Goal: Transaction & Acquisition: Purchase product/service

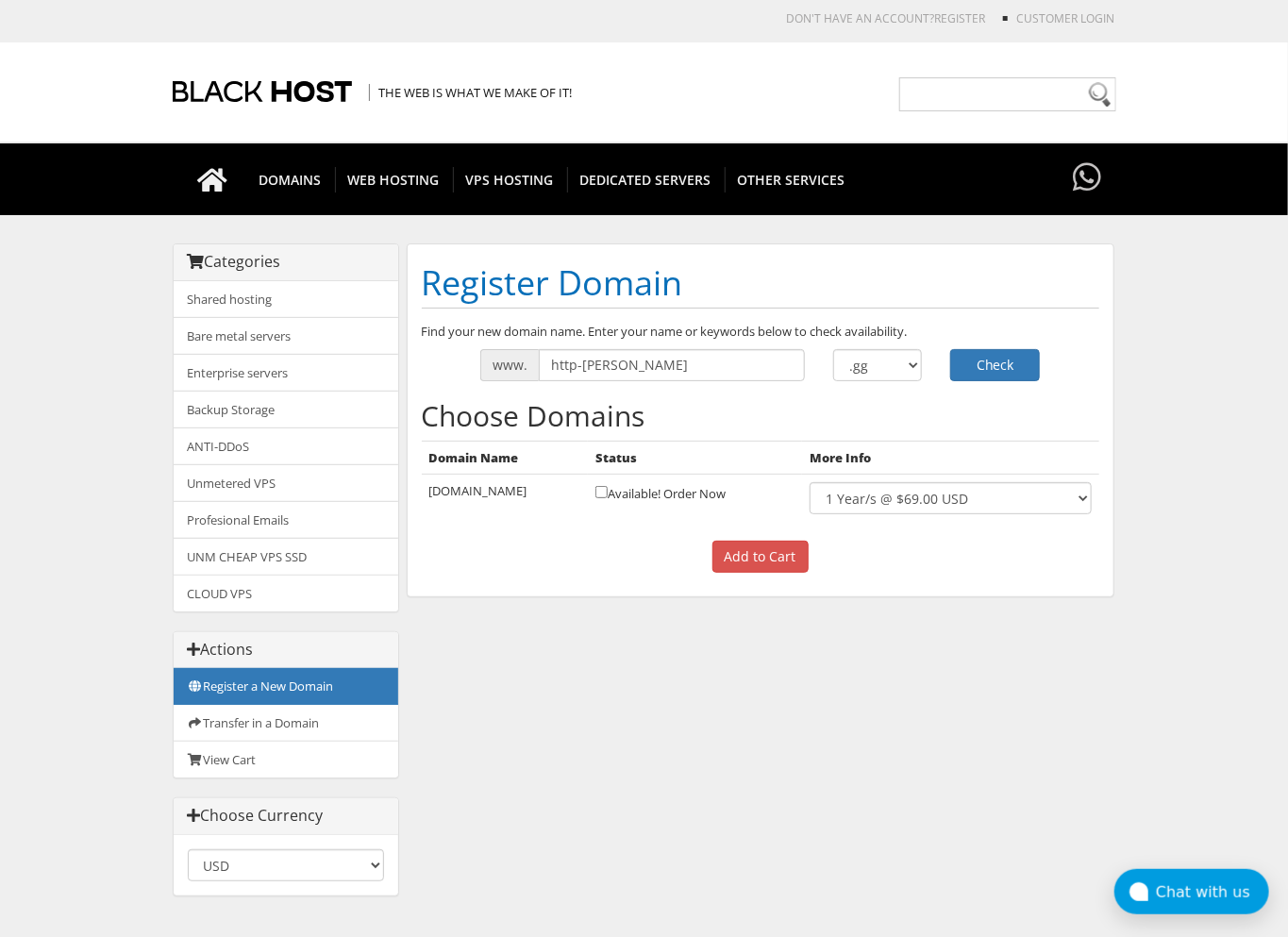
click at [439, 361] on div "www. http-stashpatrick .com .net .org .us" at bounding box center [760, 365] width 706 height 32
type input "[PERSON_NAME]"
click at [991, 361] on button "Check" at bounding box center [994, 365] width 89 height 32
click at [854, 366] on select ".com .net .org .us .info .biz" at bounding box center [878, 365] width 89 height 32
select select ".ng"
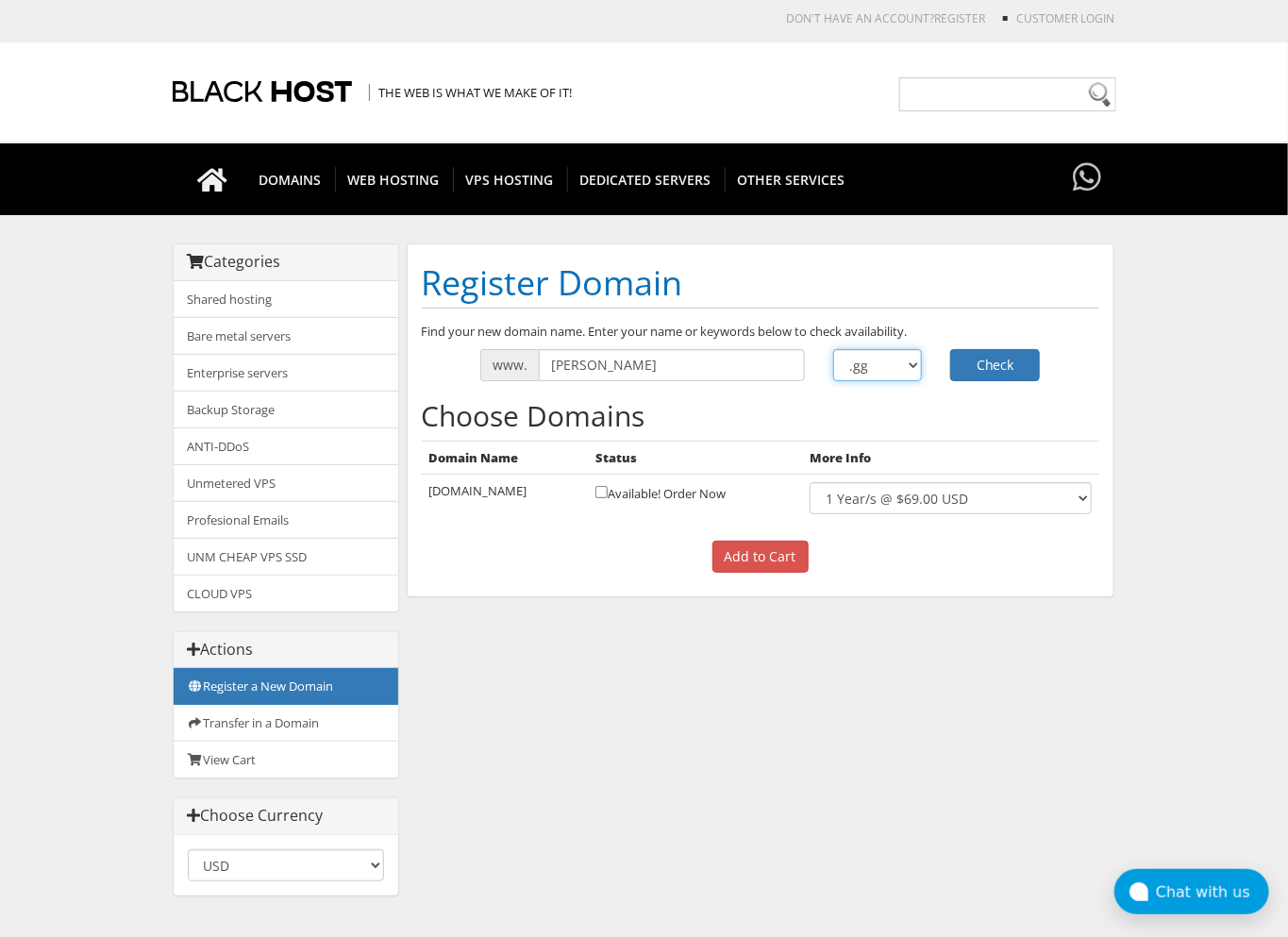
click at [833, 350] on select ".com .net .org .us .info .biz" at bounding box center [878, 365] width 89 height 32
drag, startPoint x: 1045, startPoint y: 368, endPoint x: 1032, endPoint y: 365, distance: 13.3
click at [1046, 368] on div "Check" at bounding box center [994, 365] width 118 height 32
click at [1015, 363] on button "Check" at bounding box center [994, 365] width 89 height 32
click at [839, 373] on select ".com .net .org .us .info .biz" at bounding box center [878, 365] width 89 height 32
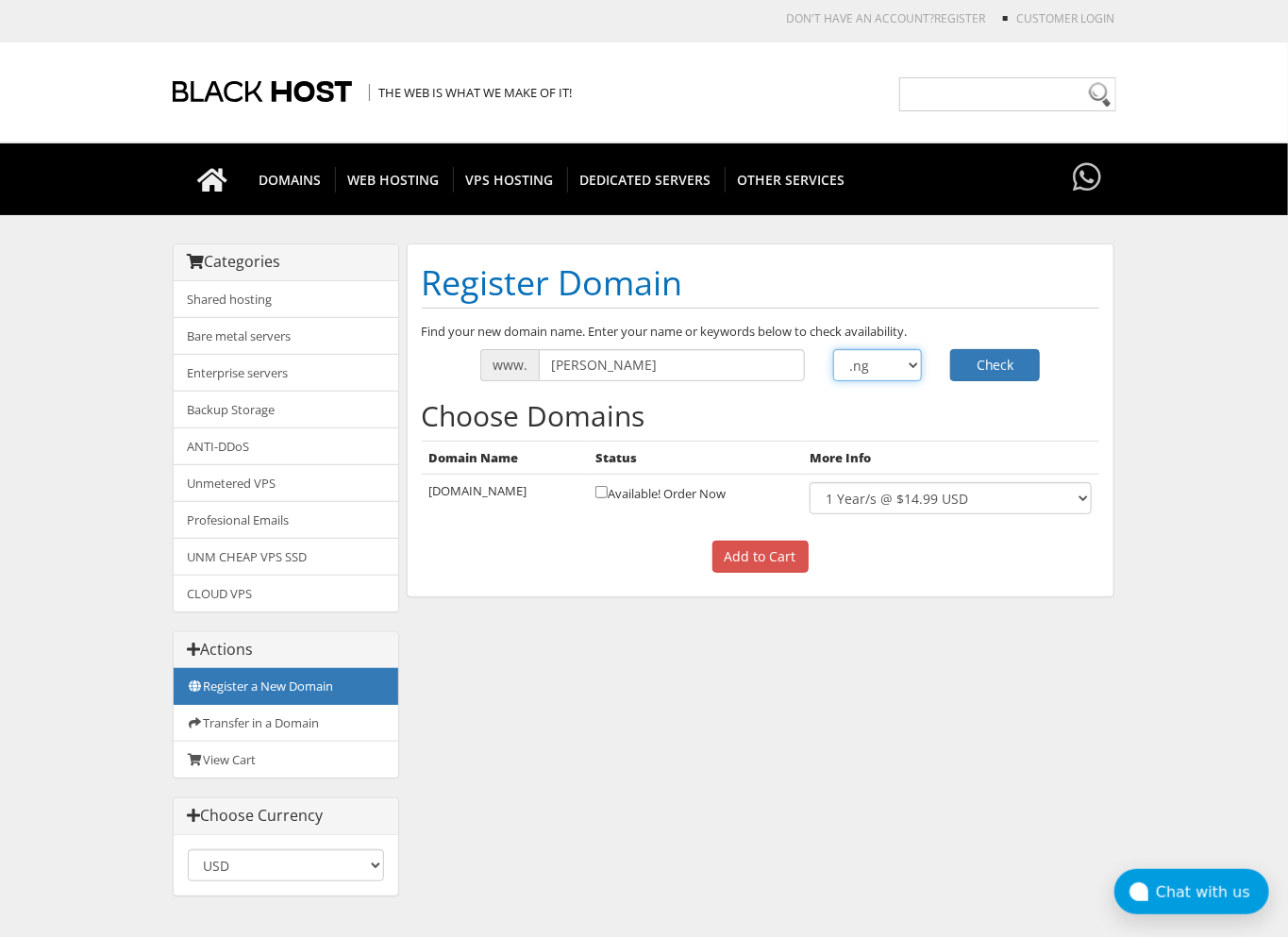
select select ".capital"
click at [833, 350] on select ".com .net .org .us .info .biz" at bounding box center [878, 365] width 89 height 32
click at [998, 369] on button "Check" at bounding box center [994, 365] width 89 height 32
select select ".al"
click at [833, 350] on select ".com .net .org .us .info .biz" at bounding box center [878, 365] width 89 height 32
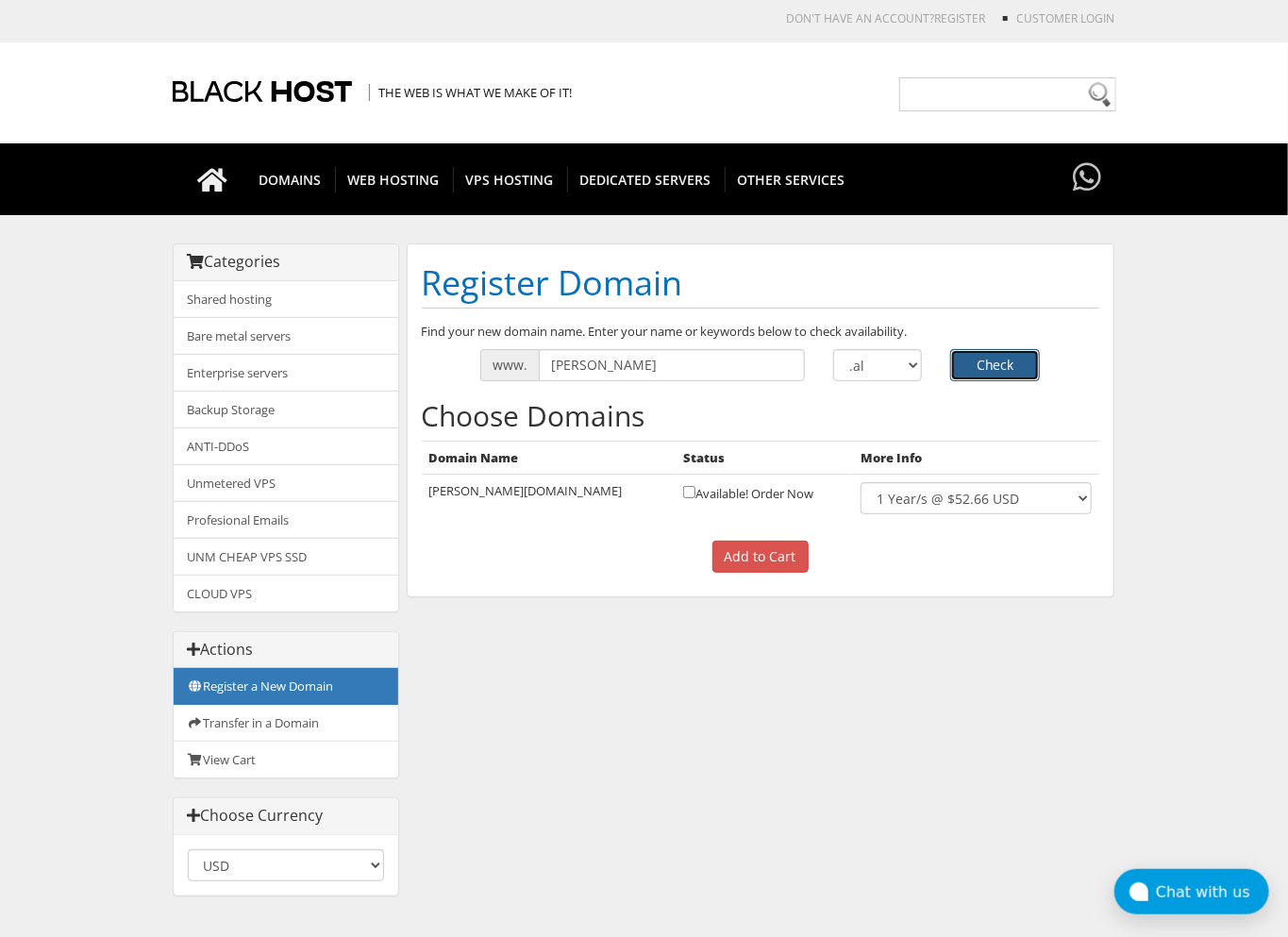
click at [984, 361] on button "Check" at bounding box center [994, 365] width 89 height 32
click at [925, 361] on div ".com .net .org .us .info" at bounding box center [878, 365] width 118 height 32
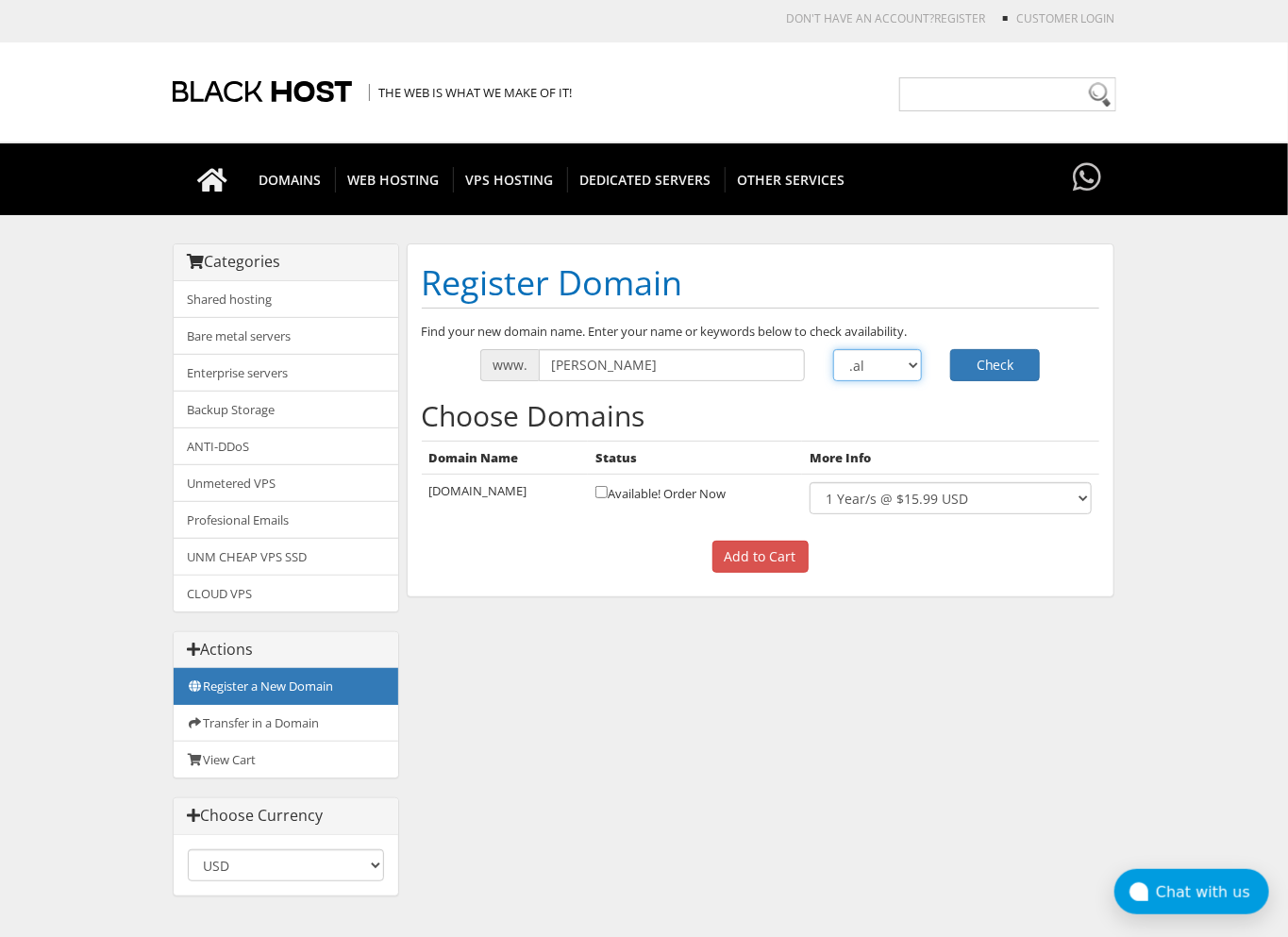
click at [908, 361] on select ".com .net .org .us .info .biz" at bounding box center [878, 365] width 89 height 32
select select ".cc"
click at [833, 350] on select ".com .net .org .us .info .biz" at bounding box center [878, 365] width 89 height 32
click at [988, 361] on button "Check" at bounding box center [994, 365] width 89 height 32
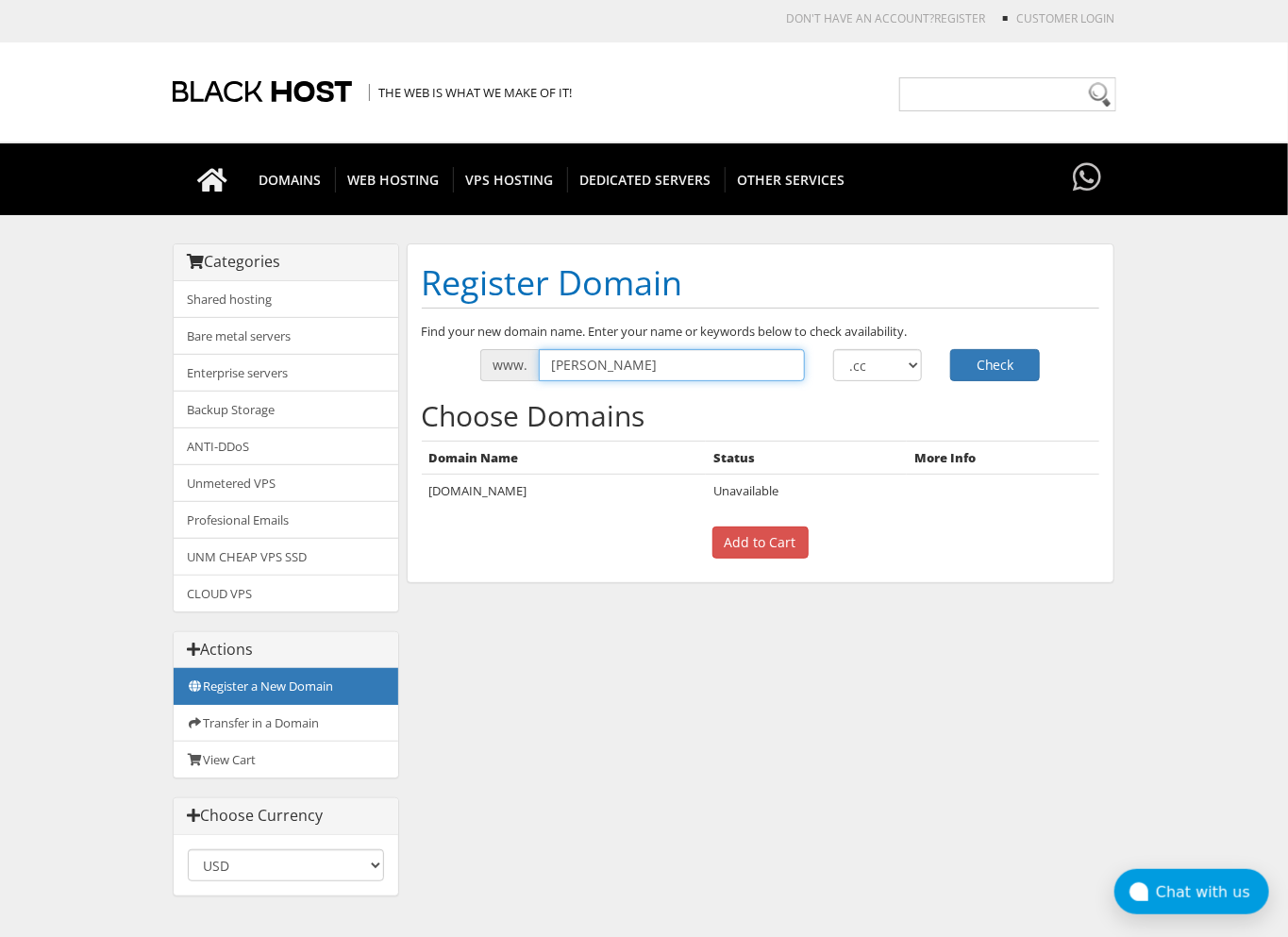
click at [551, 362] on input "stashpatrick" at bounding box center [671, 365] width 266 height 32
type input "https-[PERSON_NAME]"
click at [982, 375] on button "Check" at bounding box center [994, 365] width 89 height 32
click at [889, 365] on select ".com .net .org .us .info .biz" at bounding box center [878, 365] width 89 height 32
select select ".gg"
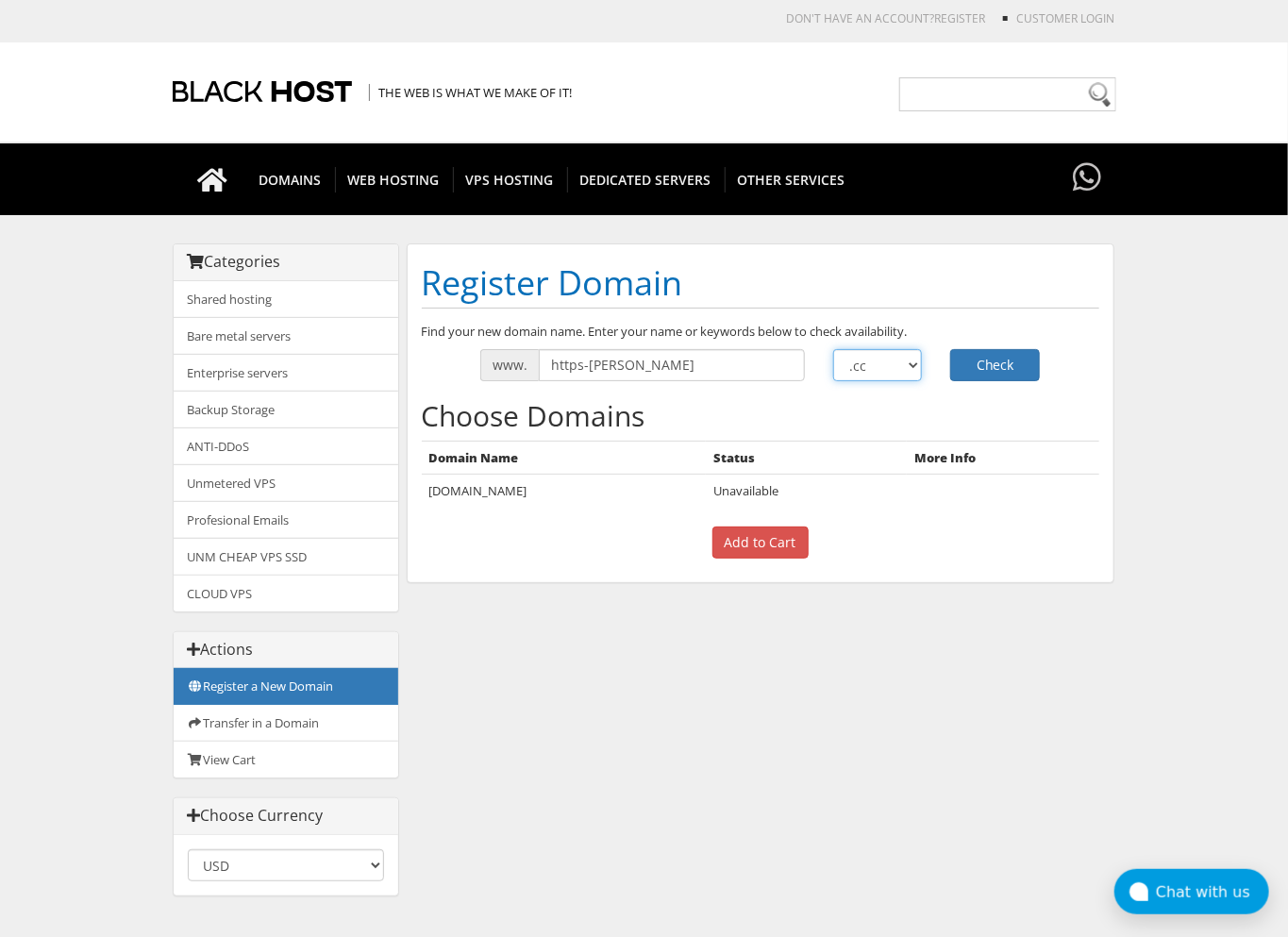
click at [833, 350] on select ".com .net .org .us .info .biz" at bounding box center [878, 365] width 89 height 32
click at [970, 368] on button "Check" at bounding box center [994, 365] width 89 height 32
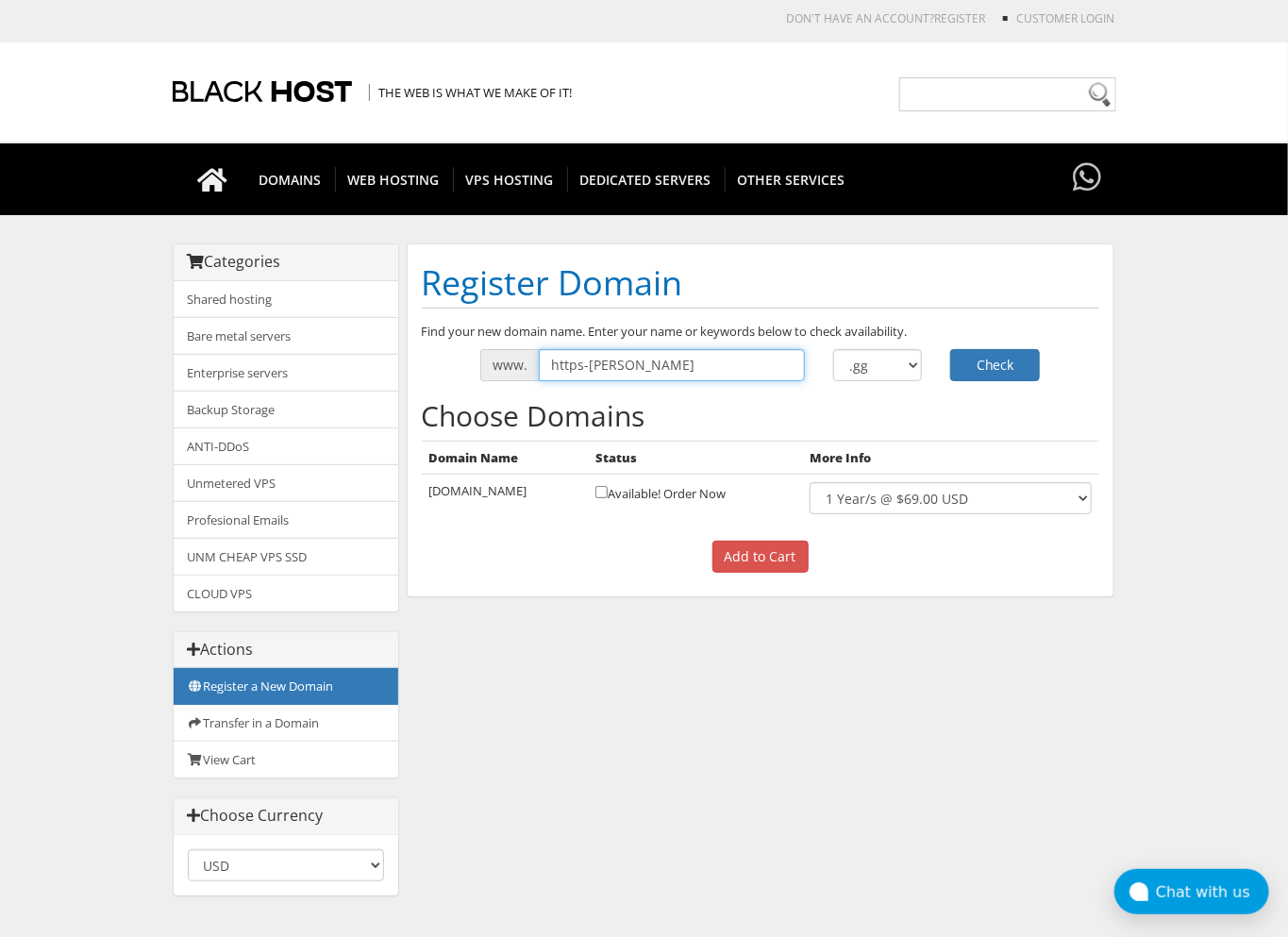
click at [573, 371] on input "https-stashpatrick" at bounding box center [671, 365] width 266 height 32
click at [579, 362] on input "https-stashpatrick" at bounding box center [671, 365] width 266 height 32
type input "htts-[PERSON_NAME]"
click at [998, 366] on button "Check" at bounding box center [994, 365] width 89 height 32
click at [567, 369] on input "htts-[PERSON_NAME]" at bounding box center [671, 365] width 266 height 32
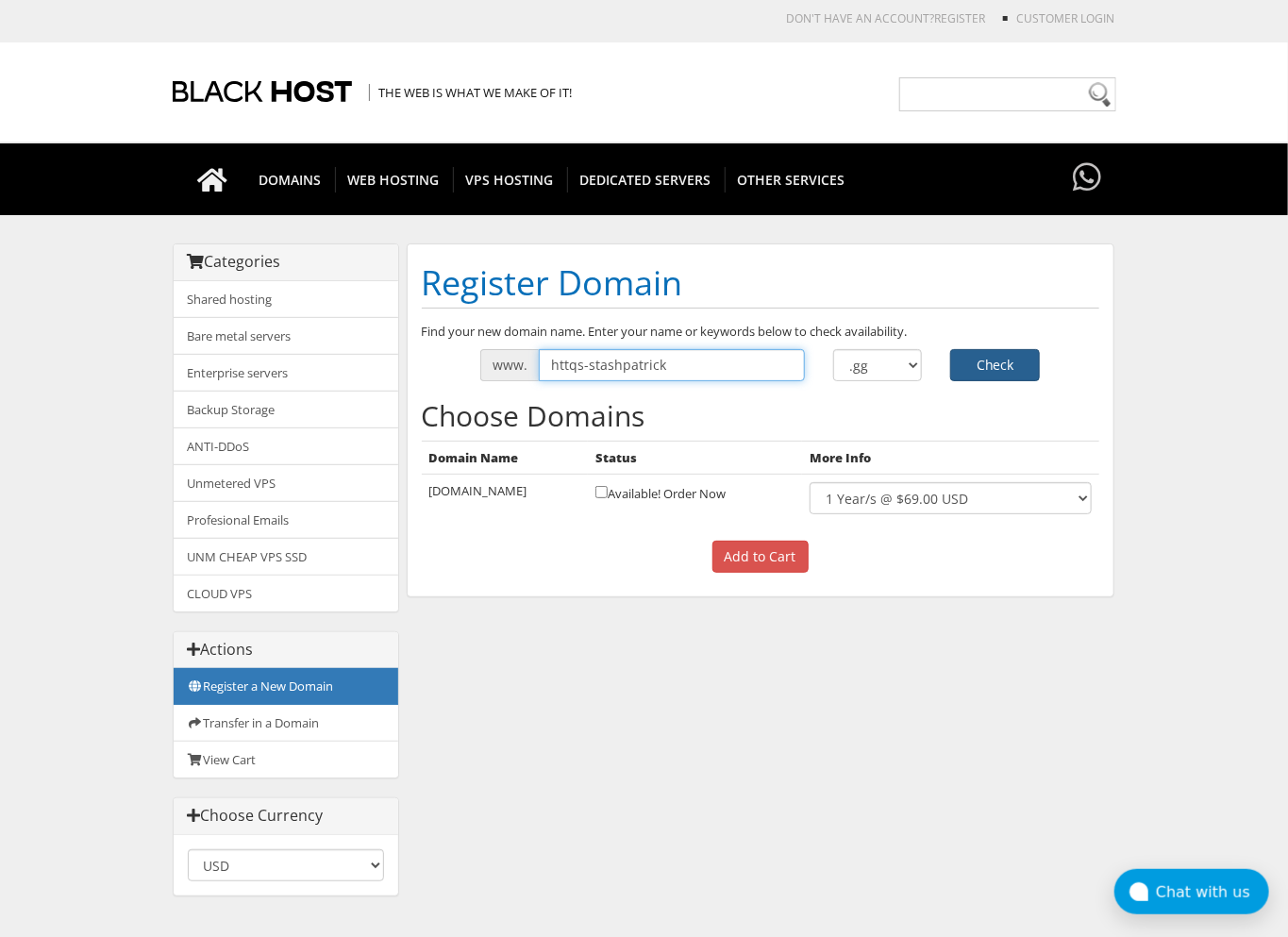
type input "httqs-stashpatrick"
click at [1008, 359] on button "Check" at bounding box center [994, 365] width 89 height 32
click at [878, 366] on select ".com .net .org .us .info .biz" at bounding box center [878, 365] width 89 height 32
click at [570, 683] on div "Categories Shared hosting Bare metal servers Enterprise servers Backup Storage" at bounding box center [644, 579] width 943 height 672
click at [730, 358] on input "httqs-stashpatrick" at bounding box center [671, 365] width 266 height 32
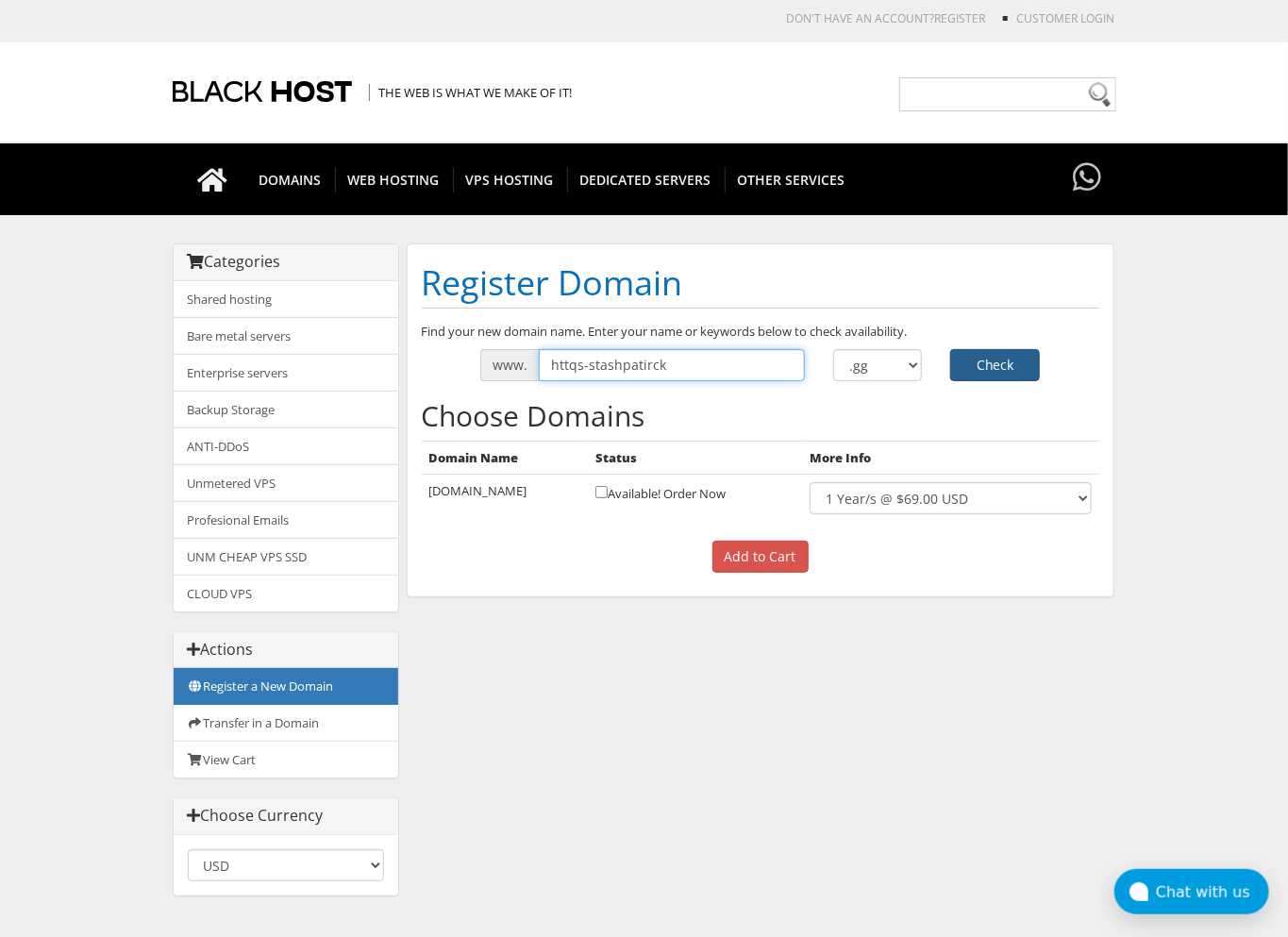
type input "httqs-stashpatirck"
click at [987, 370] on button "Check" at bounding box center [994, 365] width 89 height 32
click at [607, 369] on input "httqs-stashpatirck" at bounding box center [671, 365] width 266 height 32
click at [577, 369] on input "httqs-stashpatirck" at bounding box center [671, 365] width 266 height 32
type input "https-stashpatirck"
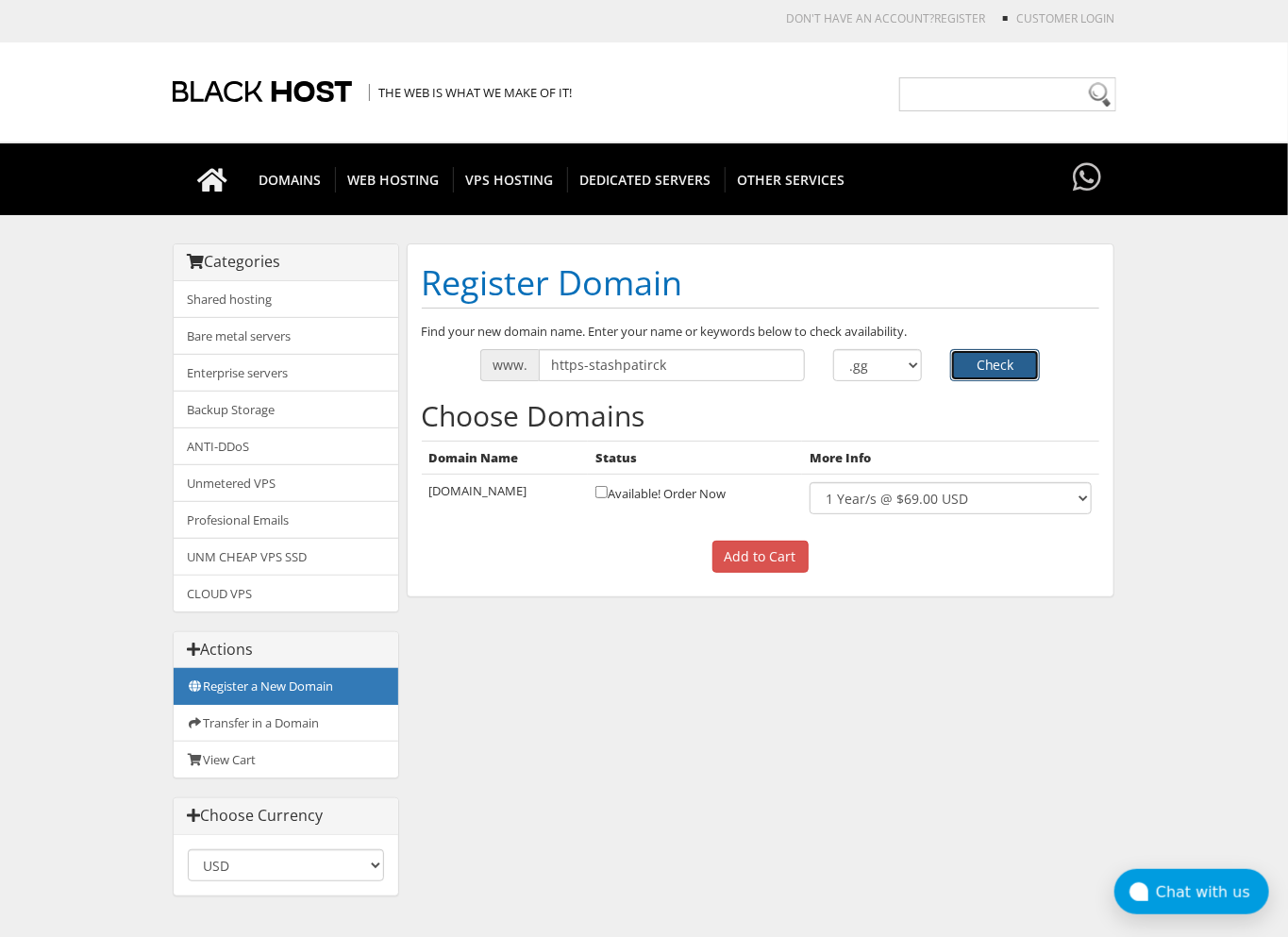
click at [994, 370] on button "Check" at bounding box center [994, 365] width 89 height 32
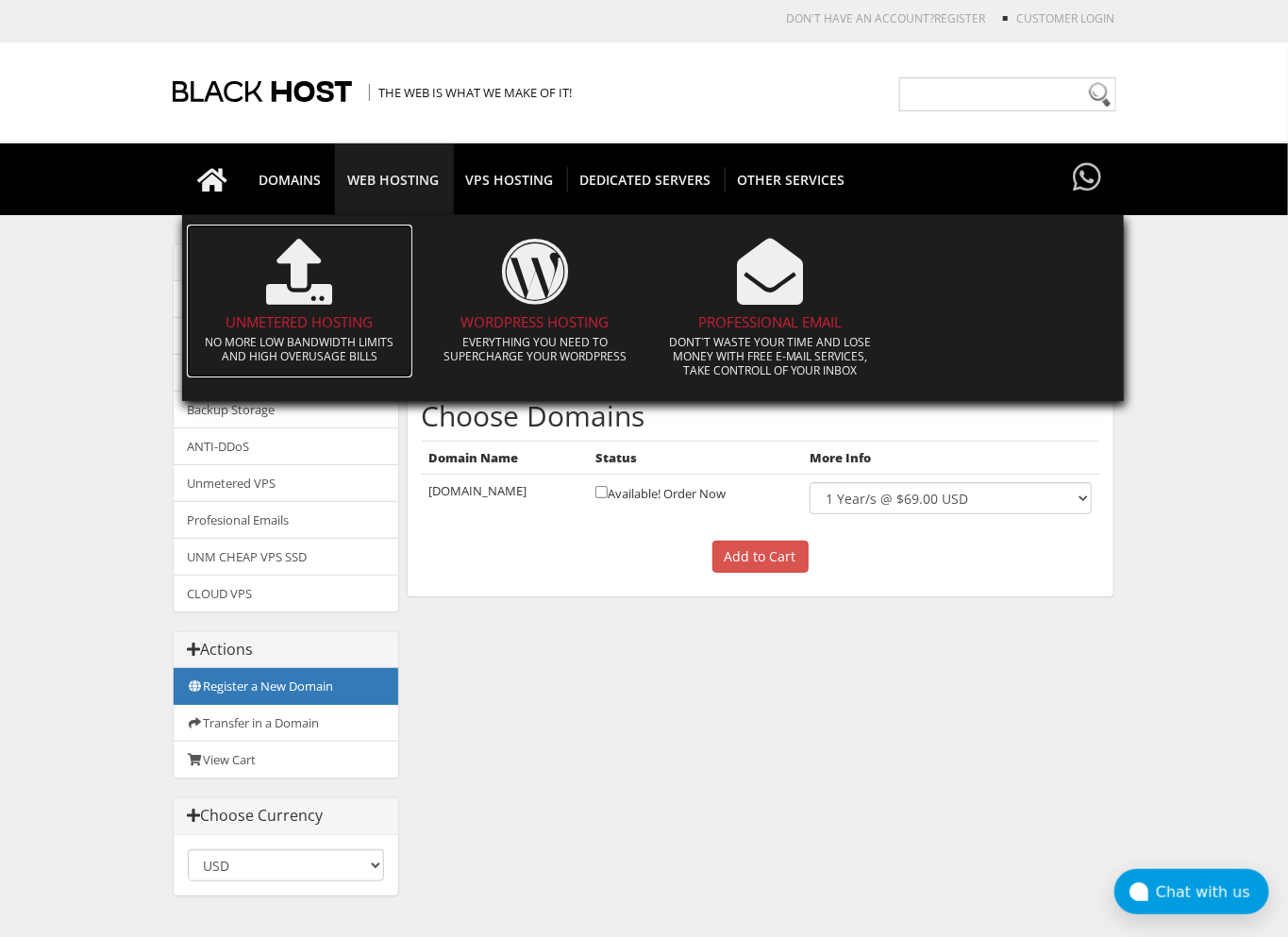
click at [295, 303] on icon at bounding box center [298, 271] width 66 height 66
